Goal: Transaction & Acquisition: Purchase product/service

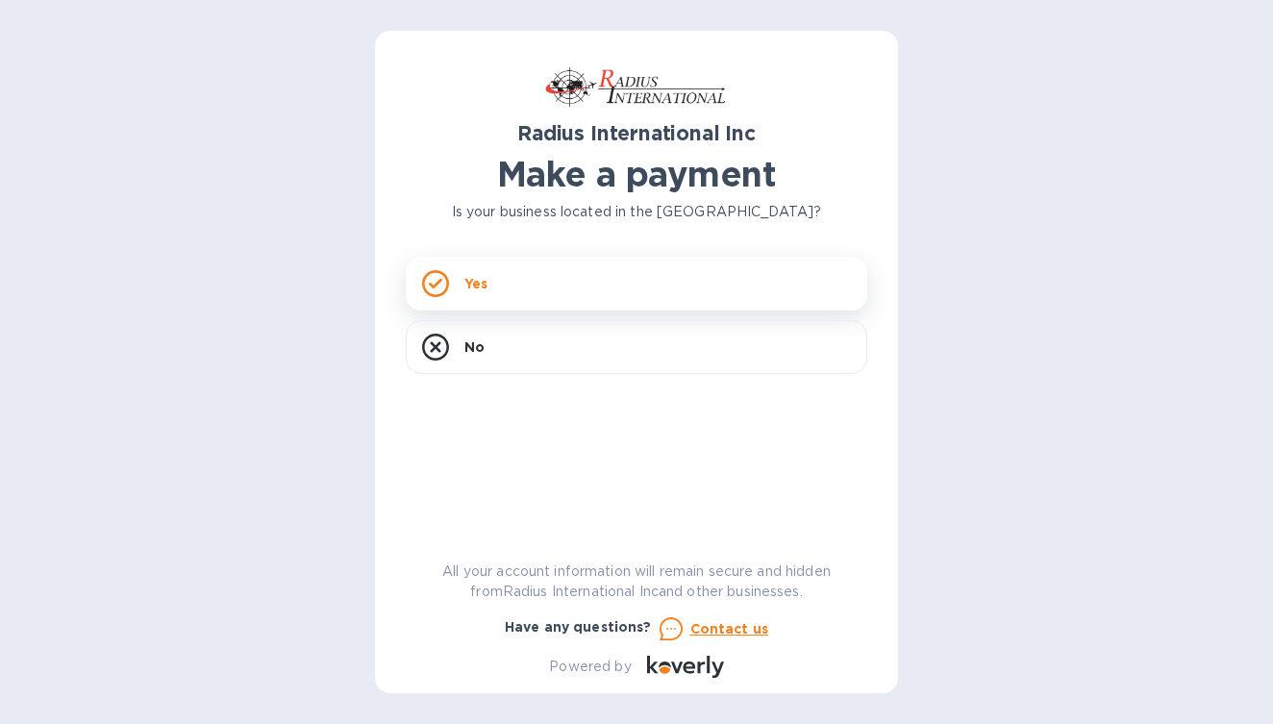
click at [555, 304] on div "Yes" at bounding box center [637, 284] width 462 height 54
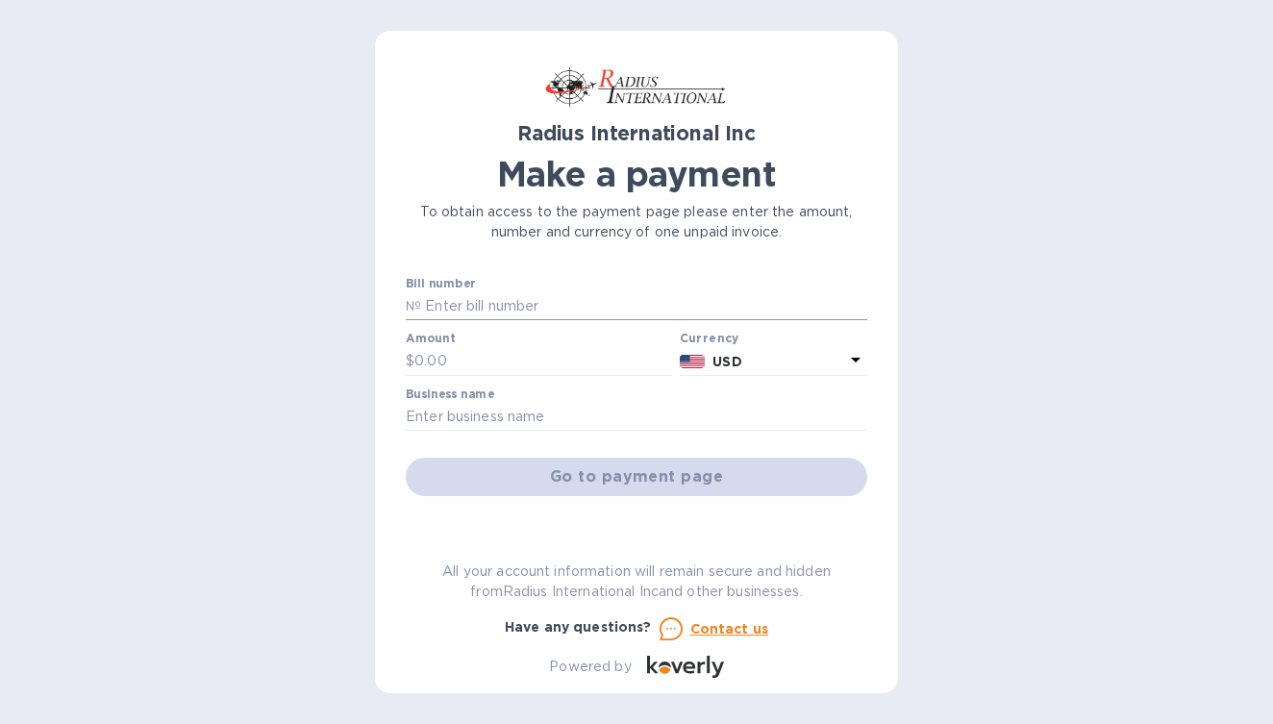
click at [507, 308] on input "text" at bounding box center [644, 306] width 446 height 29
click at [673, 289] on div "Bill number №" at bounding box center [637, 299] width 462 height 44
click at [508, 313] on input "text" at bounding box center [644, 306] width 446 height 29
click at [563, 313] on input "text" at bounding box center [644, 306] width 446 height 29
paste input "SAI00098733"
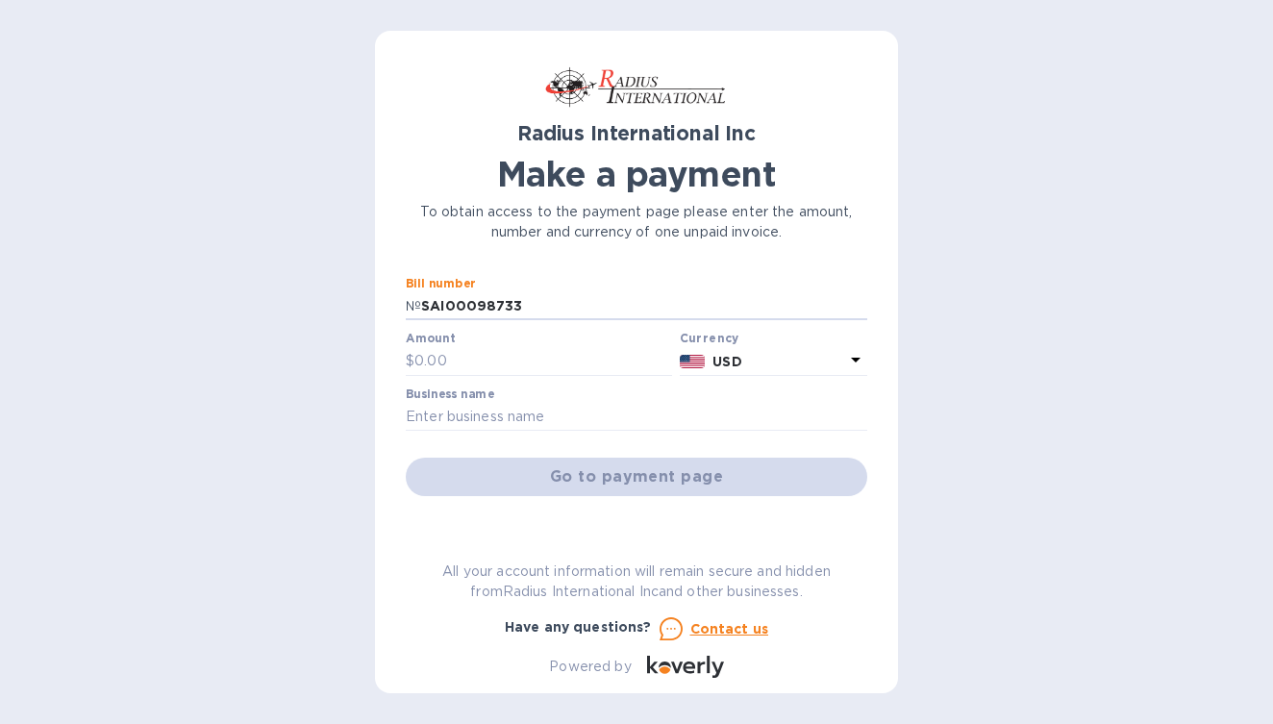
type input "SAI00098733"
click at [485, 343] on div "Amount $" at bounding box center [539, 354] width 266 height 44
click at [485, 356] on input "text" at bounding box center [544, 361] width 258 height 29
type input "1,138.08"
click at [586, 419] on input "text" at bounding box center [637, 417] width 462 height 29
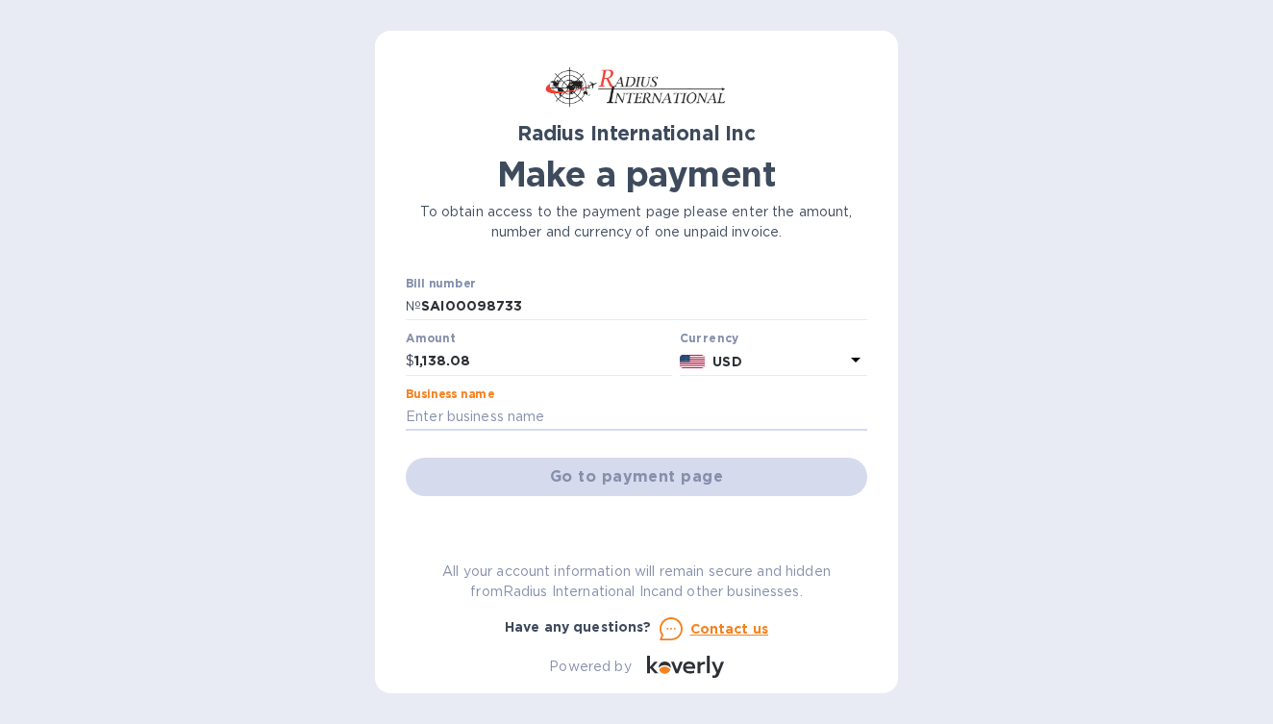
type input "SPECIALIZEDRX PRODUCTS LLC"
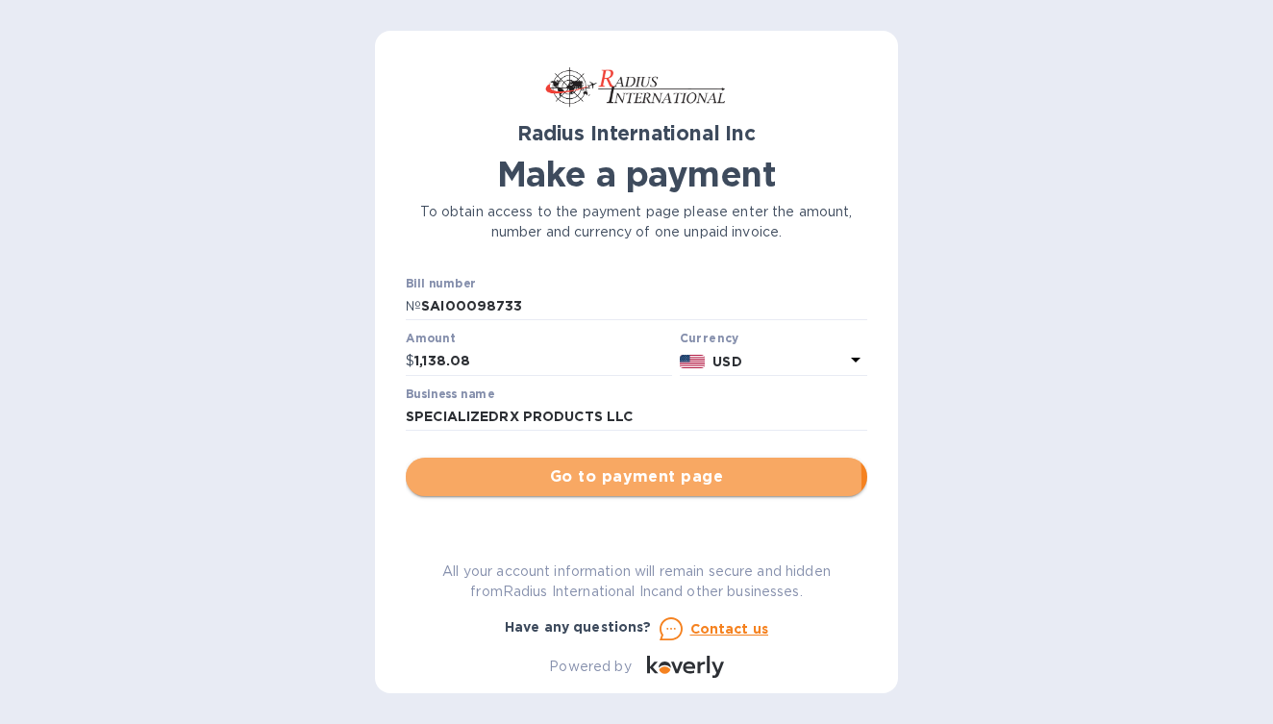
click at [539, 480] on span "Go to payment page" at bounding box center [636, 476] width 431 height 23
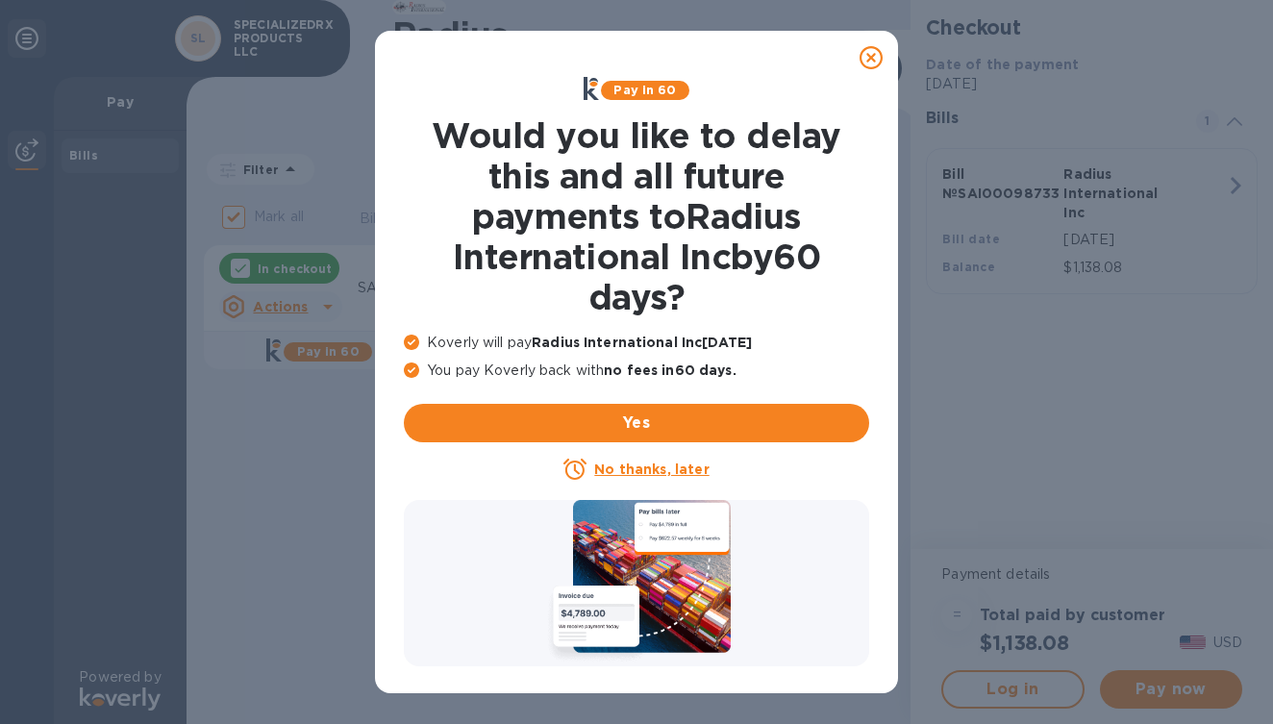
click at [640, 470] on u "No thanks, later" at bounding box center [651, 469] width 114 height 15
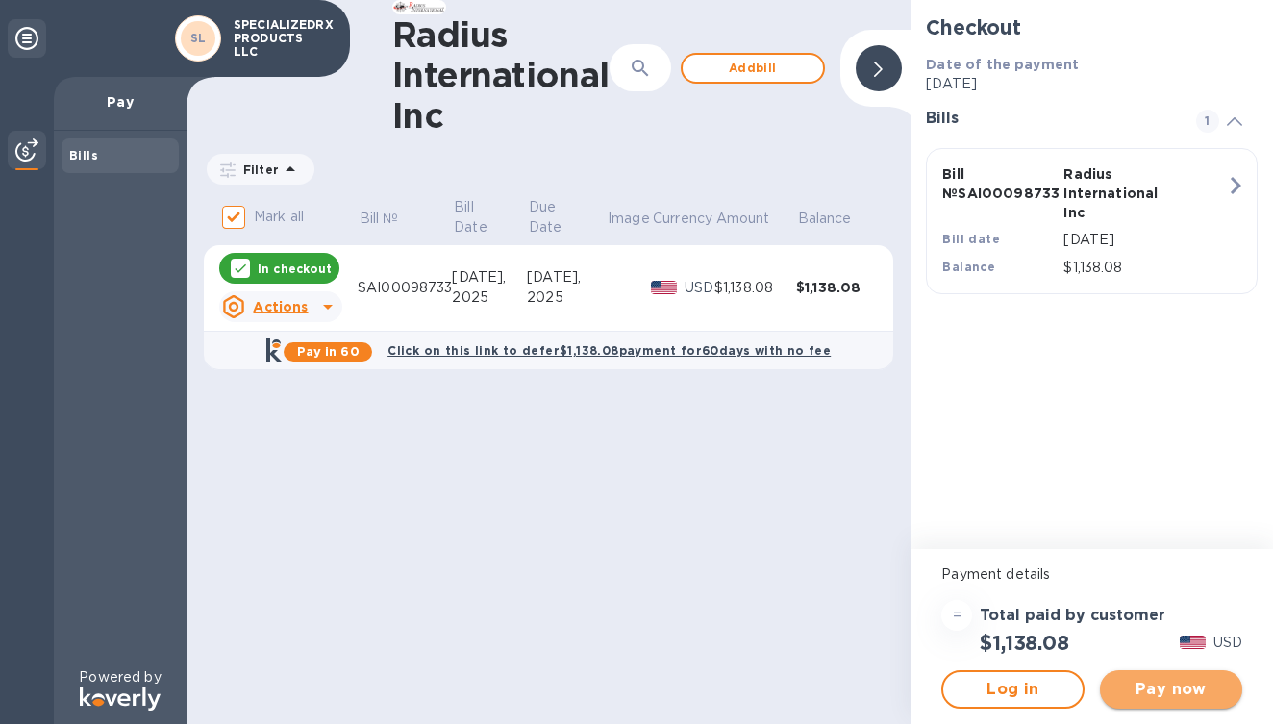
click at [1180, 698] on span "Pay now" at bounding box center [1172, 689] width 112 height 23
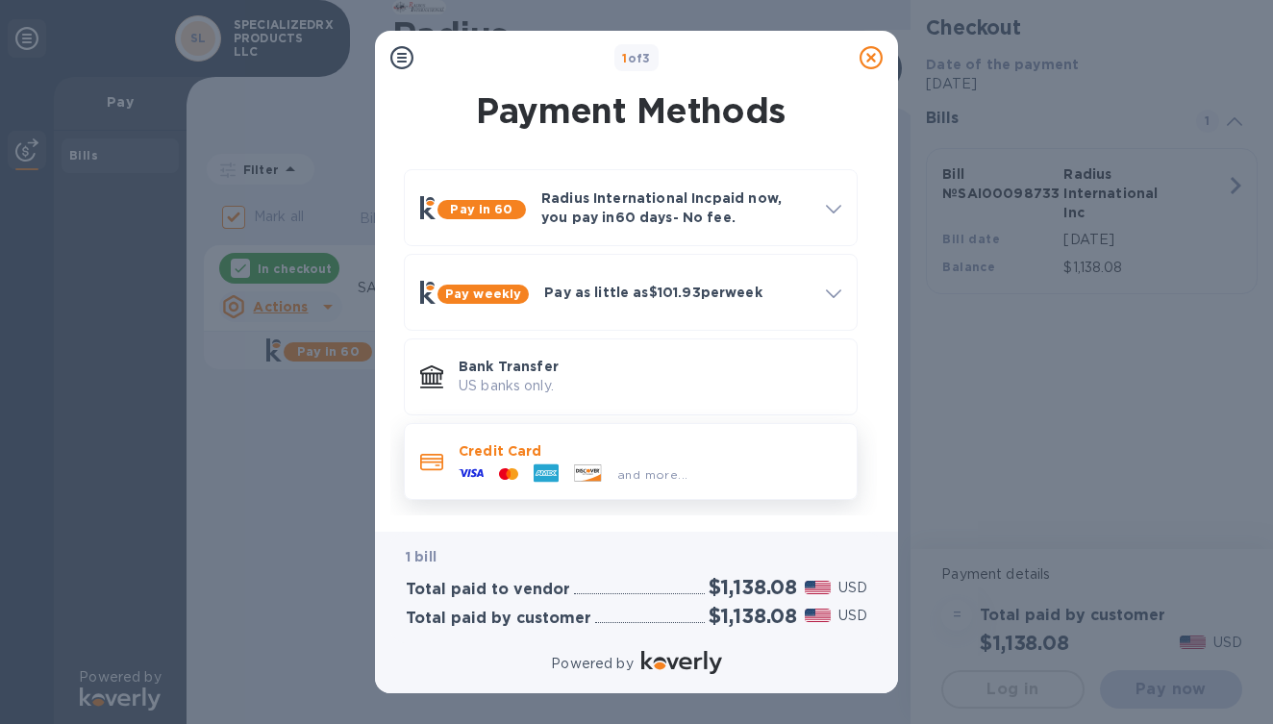
click at [566, 459] on p "Credit Card" at bounding box center [650, 450] width 383 height 19
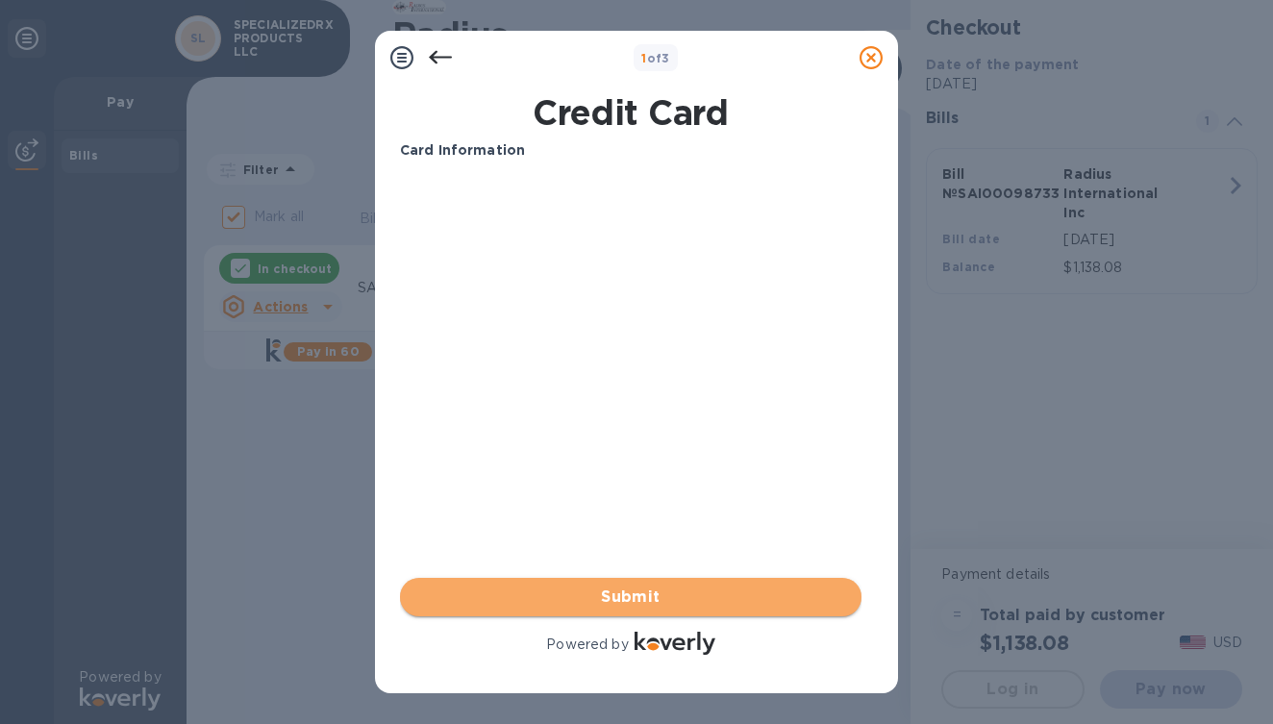
click at [568, 602] on span "Submit" at bounding box center [630, 597] width 431 height 23
